Goal: Transaction & Acquisition: Purchase product/service

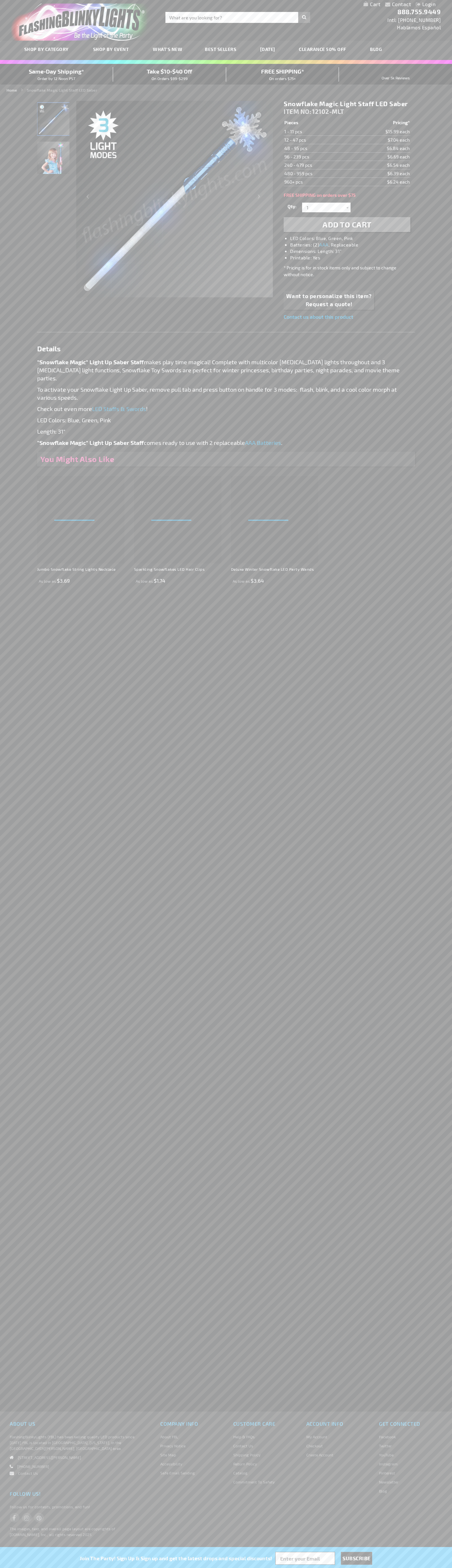
click at [347, 225] on span "Add to Cart" at bounding box center [347, 224] width 49 height 9
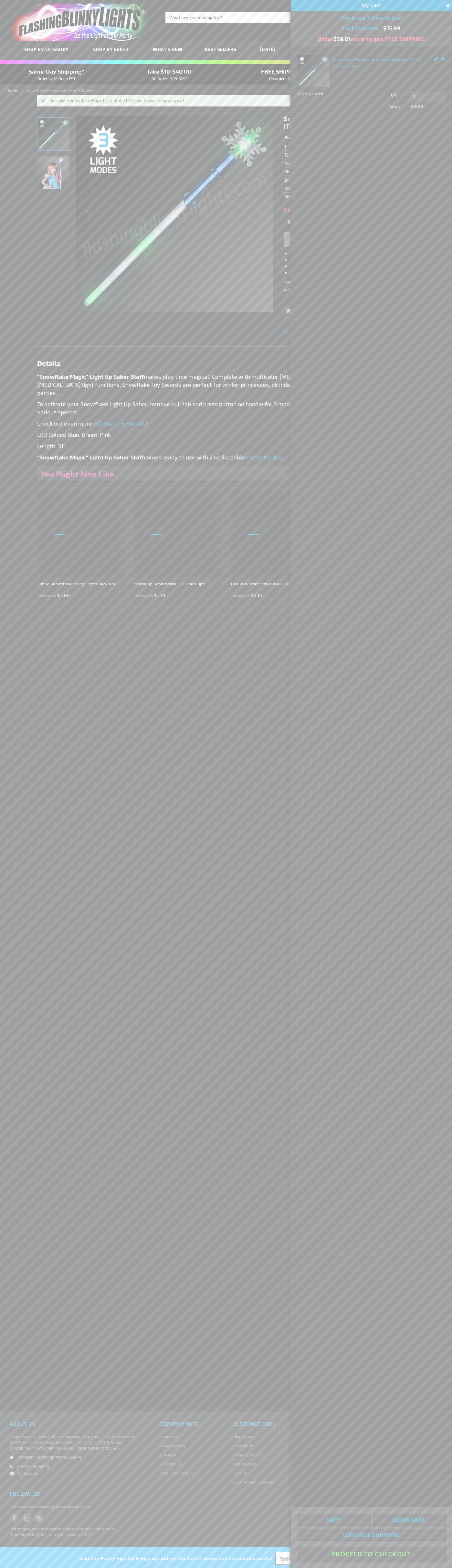
click at [371, 1554] on button "Proceed To Checkout" at bounding box center [371, 1554] width 148 height 15
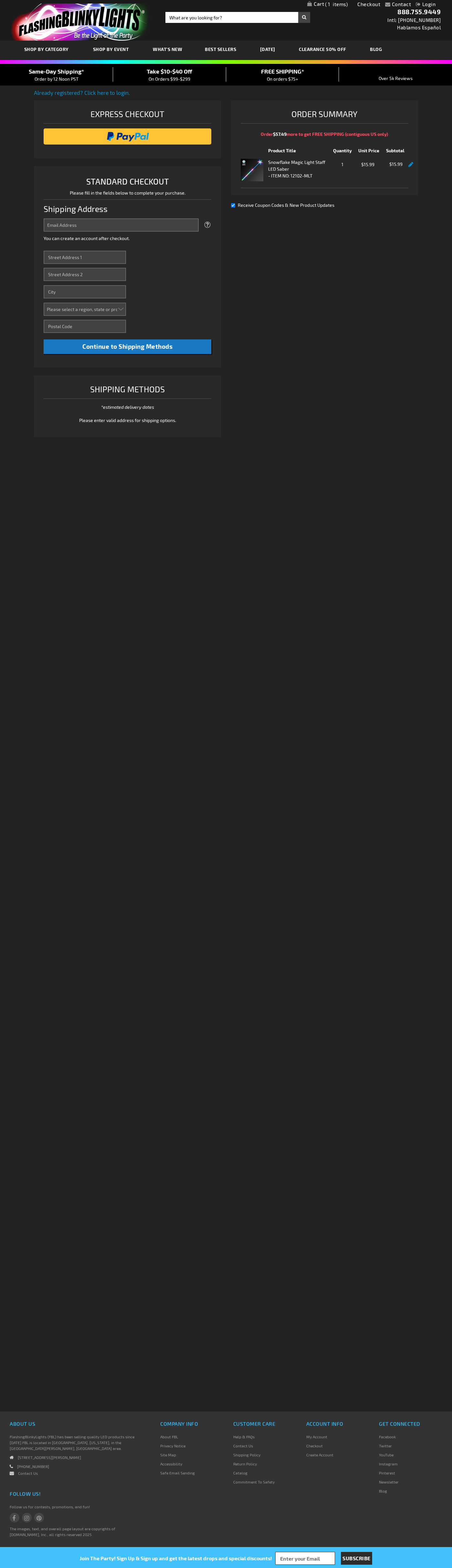
select select "US"
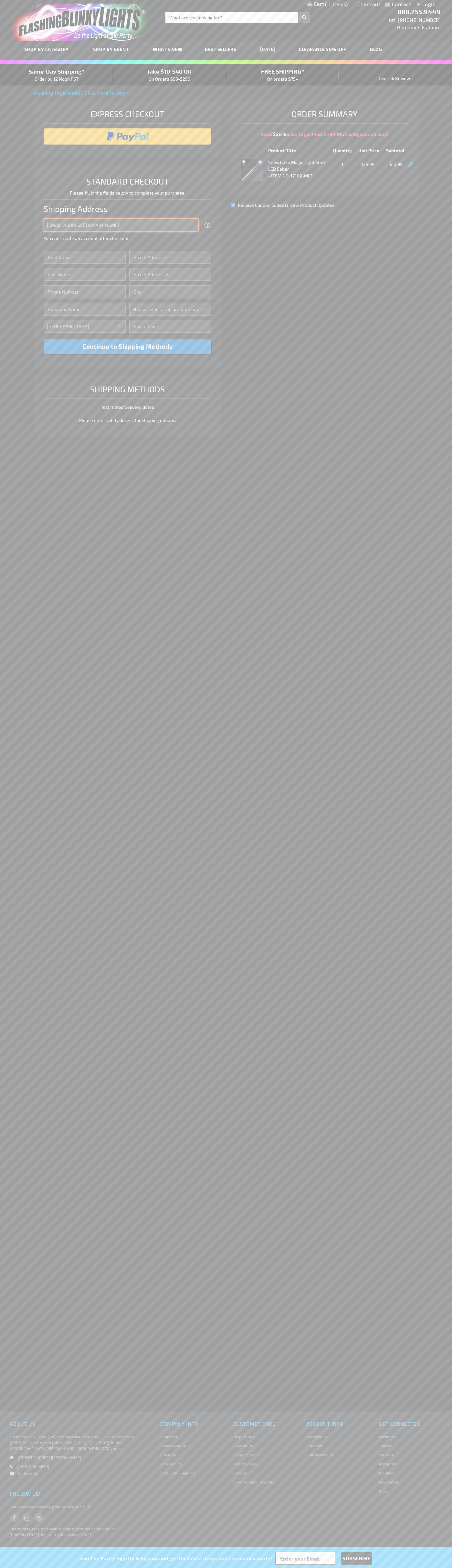
type input "johnsmith005@storebotmail.joonix.net"
type input "John"
type input "1600 Amphitheatre Parkway"
type input "First floor"
type input "mountain view"
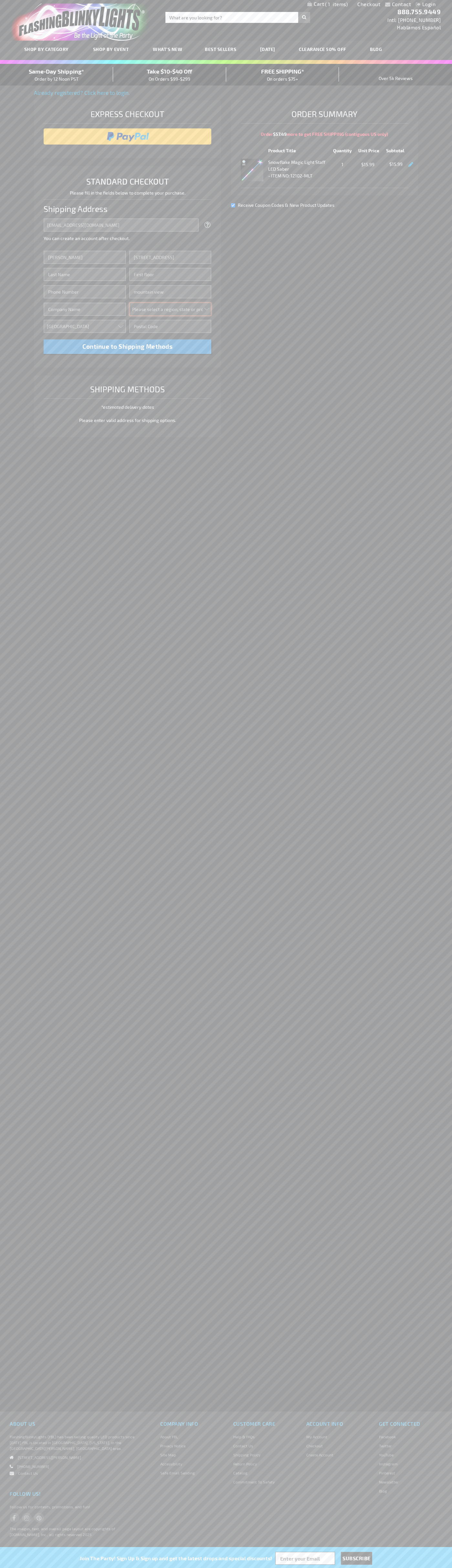
select select "12"
type input "94043"
type input "Smith"
type input "6502530000"
type input "John Smith"
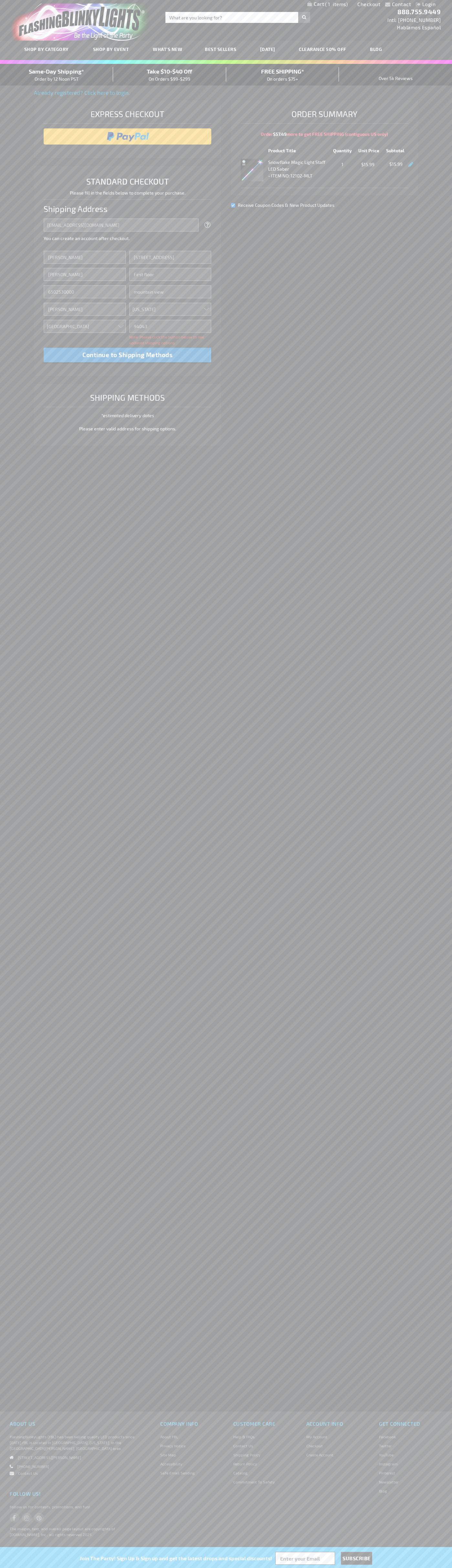
click at [57, 75] on div "Same-Day Shipping* Order by 12 Noon PST" at bounding box center [57, 74] width 113 height 15
click at [127, 136] on input "image" at bounding box center [127, 136] width 161 height 13
